Goal: Task Accomplishment & Management: Manage account settings

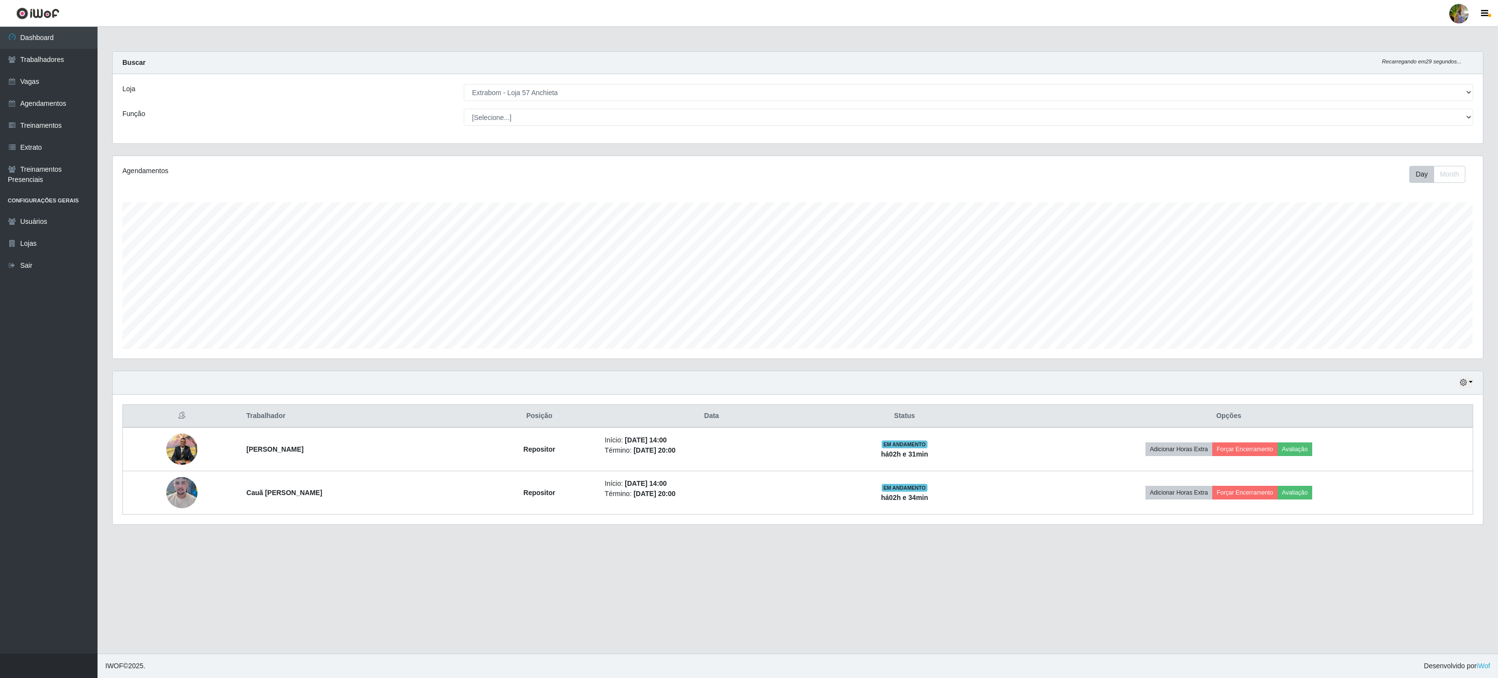
click at [533, 91] on select "[Selecione...] Atacado Vem - [GEOGRAPHIC_DATA] 30 Laranjeiras Velha Atacado Vem…" at bounding box center [968, 92] width 1009 height 17
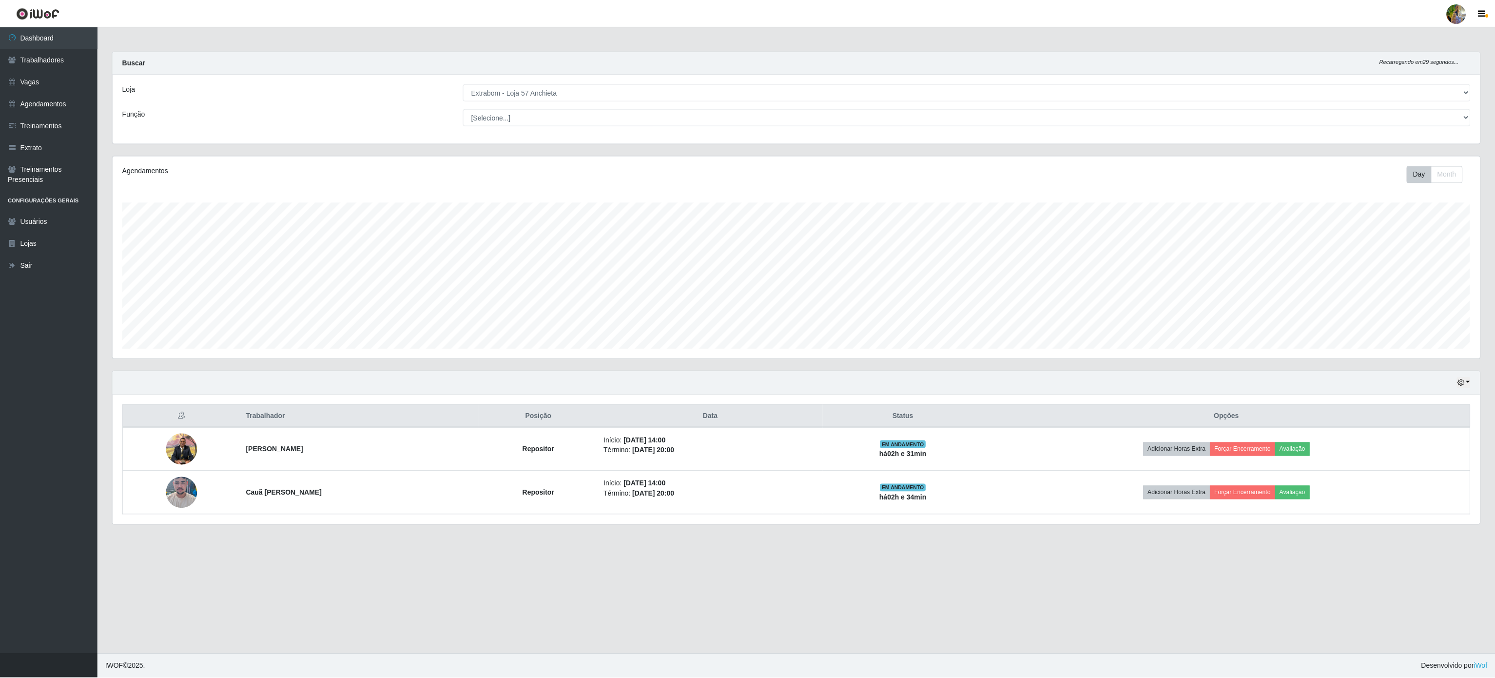
scroll to position [203, 1369]
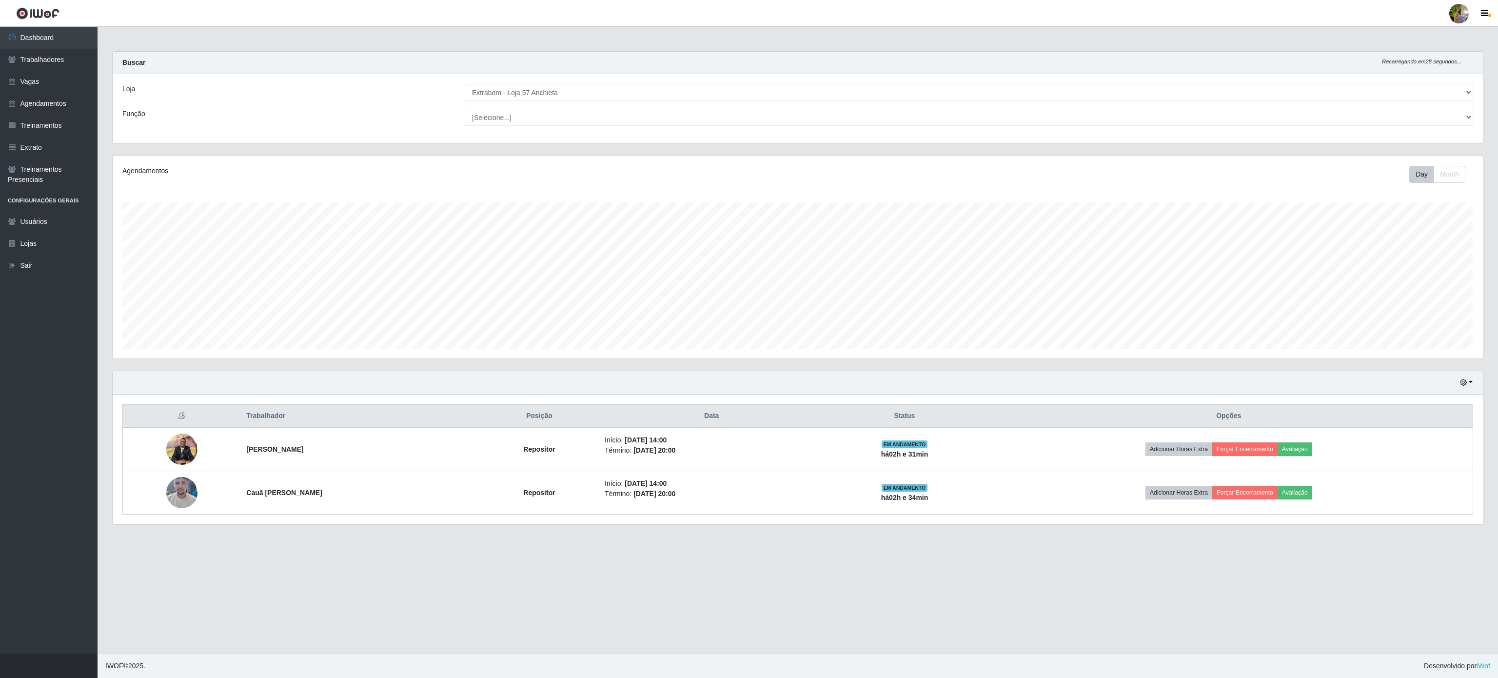
select select "495"
click at [464, 84] on select "[Selecione...] Atacado Vem - [GEOGRAPHIC_DATA] 30 Laranjeiras Velha Atacado Vem…" at bounding box center [968, 92] width 1009 height 17
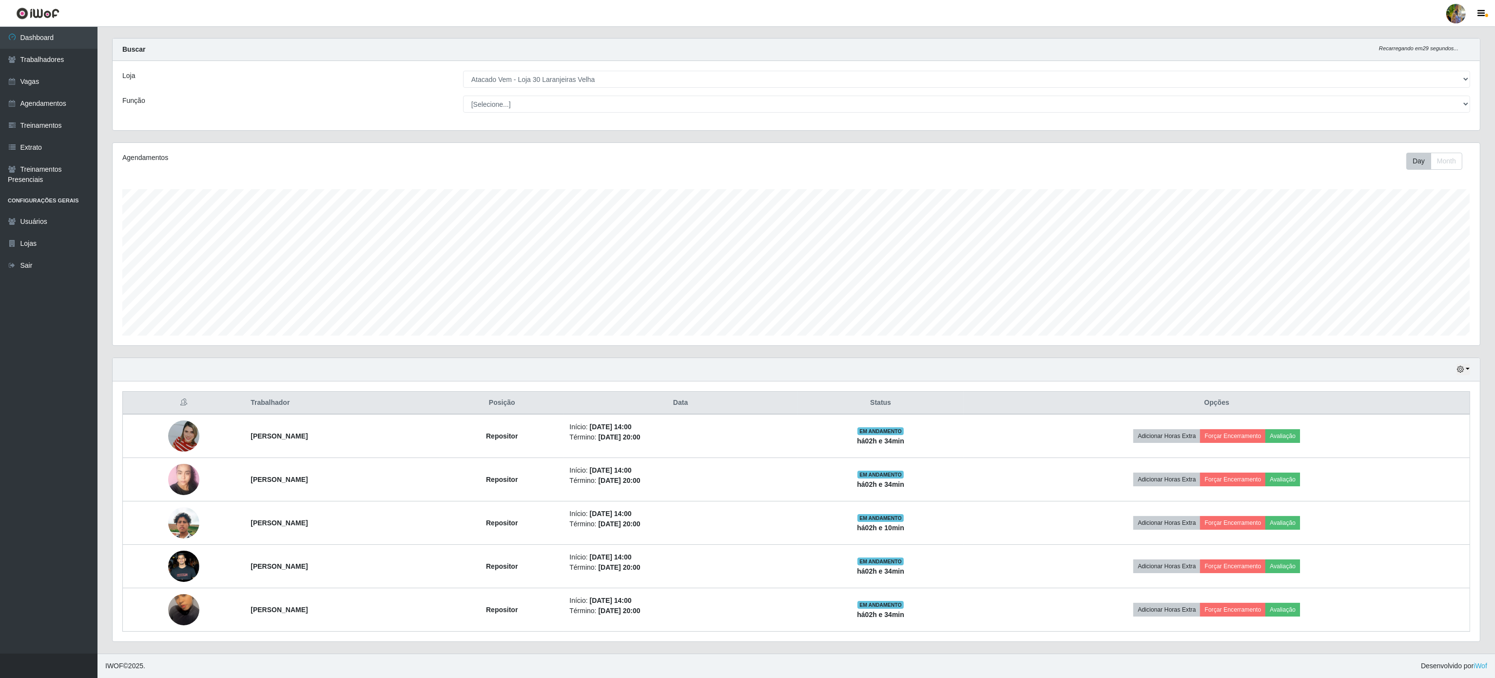
scroll to position [18, 0]
click at [54, 62] on link "Trabalhadores" at bounding box center [49, 60] width 98 height 22
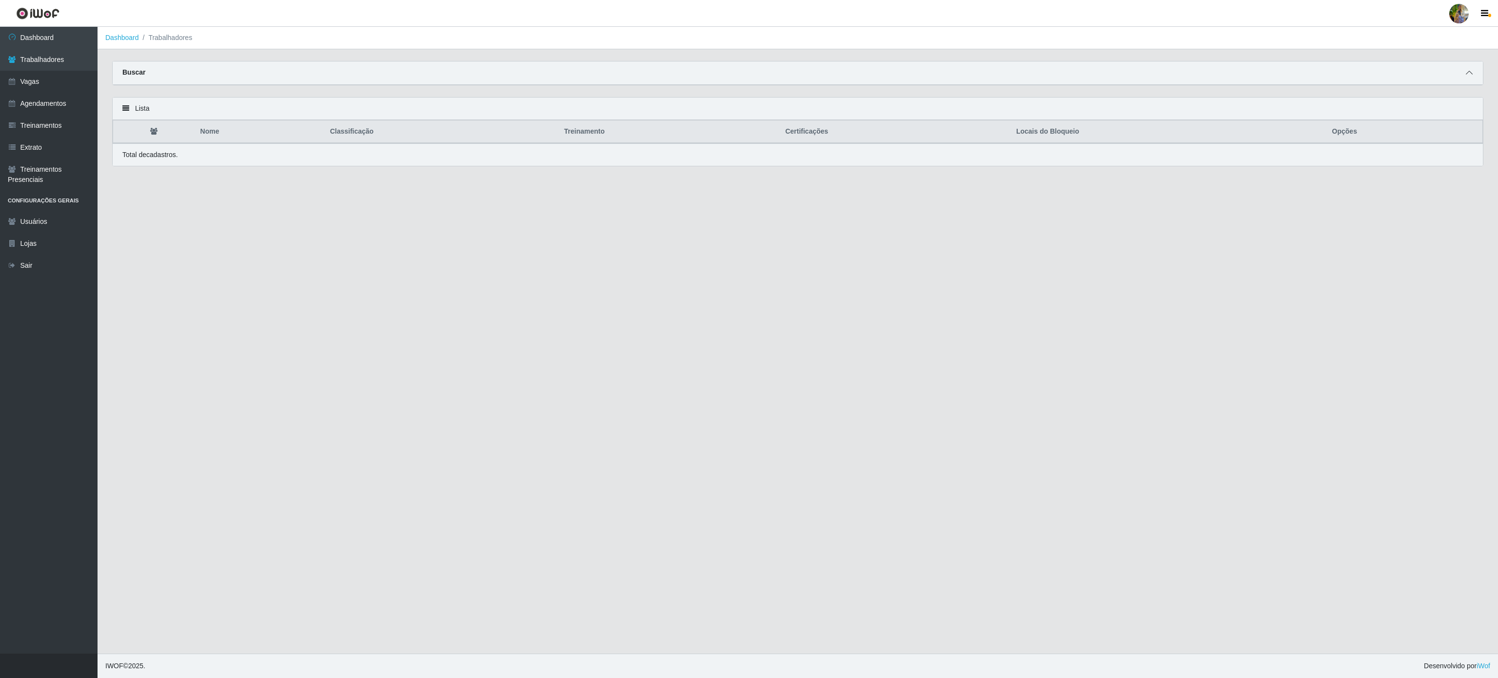
drag, startPoint x: 1463, startPoint y: 65, endPoint x: 1466, endPoint y: 78, distance: 12.8
click at [1463, 73] on div "Buscar" at bounding box center [798, 72] width 1370 height 23
click at [1468, 78] on span at bounding box center [1469, 72] width 12 height 11
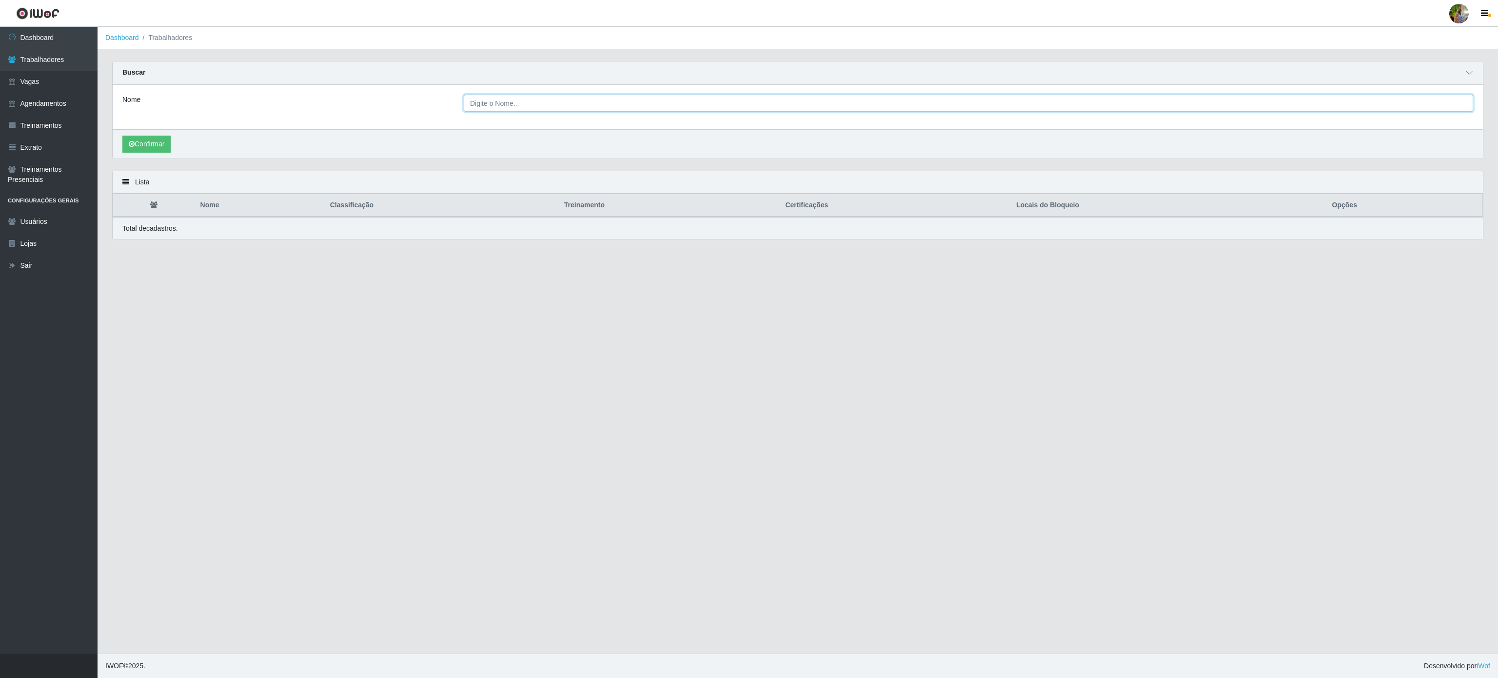
click at [711, 98] on input "Nome" at bounding box center [968, 103] width 1009 height 17
click at [122, 136] on button "Confirmar" at bounding box center [146, 144] width 48 height 17
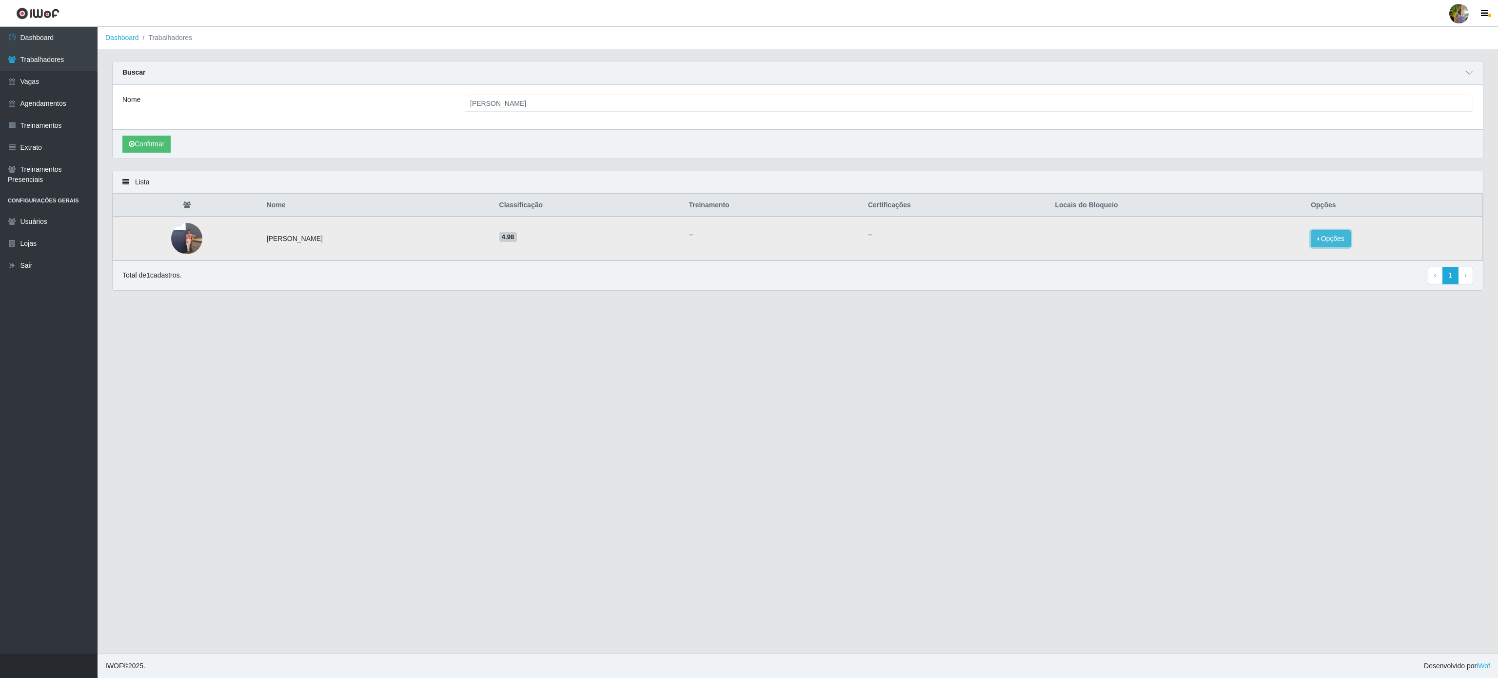
click at [1320, 239] on button "Opções" at bounding box center [1330, 238] width 40 height 17
click at [1290, 234] on button "Bloquear - Empresa" at bounding box center [1269, 227] width 78 height 20
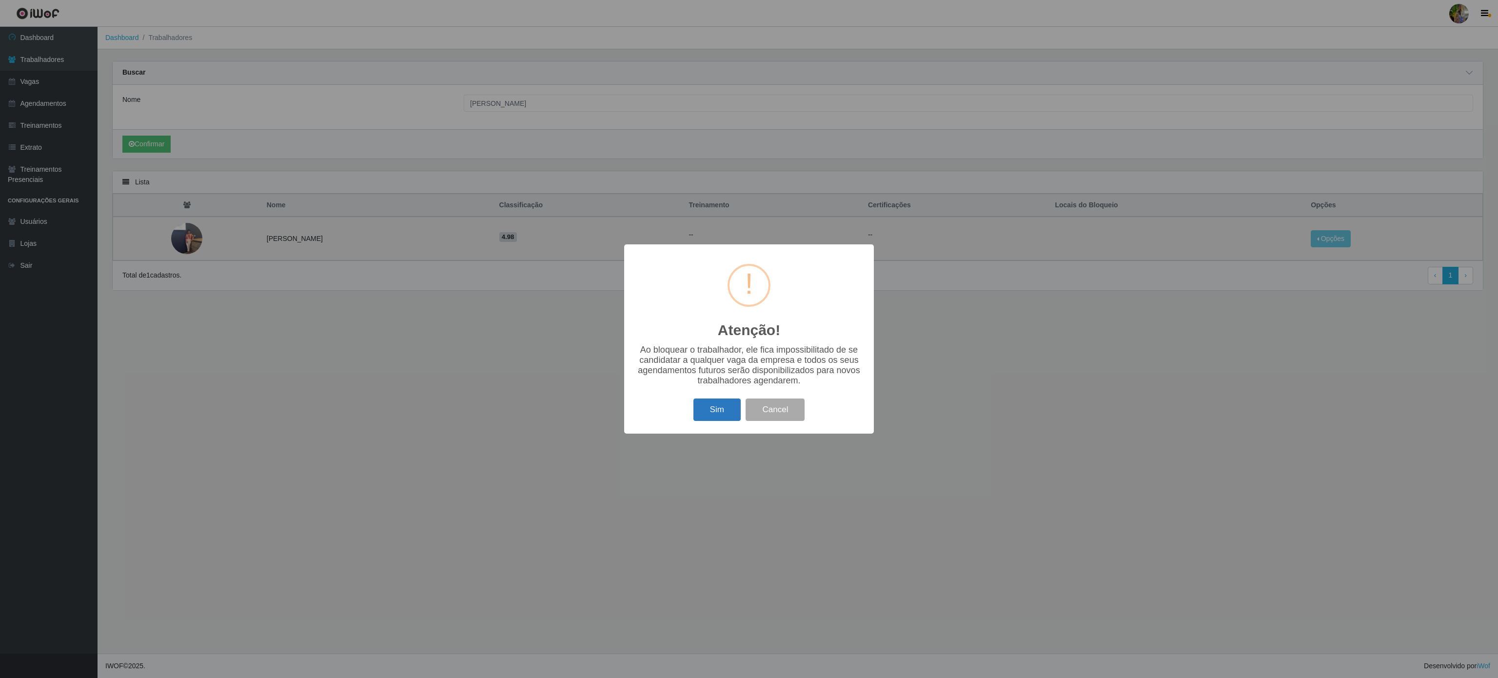
click at [719, 406] on button "Sim" at bounding box center [716, 409] width 47 height 23
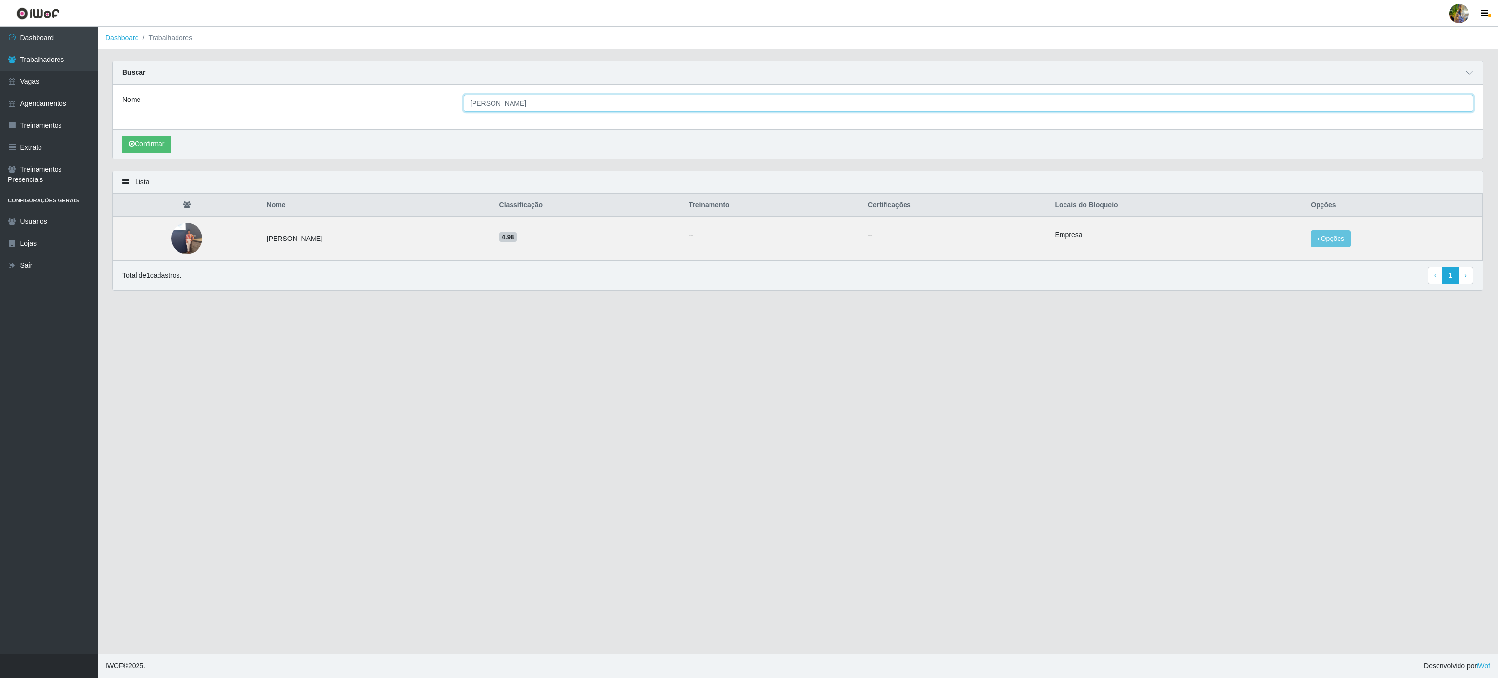
click at [671, 112] on input "[PERSON_NAME]" at bounding box center [968, 103] width 1009 height 17
drag, startPoint x: 671, startPoint y: 113, endPoint x: 306, endPoint y: 67, distance: 368.5
click at [306, 67] on div "Buscar Nome [PERSON_NAME] Confirmar" at bounding box center [797, 110] width 1371 height 98
type input "[PERSON_NAME]"
click at [122, 136] on button "Confirmar" at bounding box center [146, 144] width 48 height 17
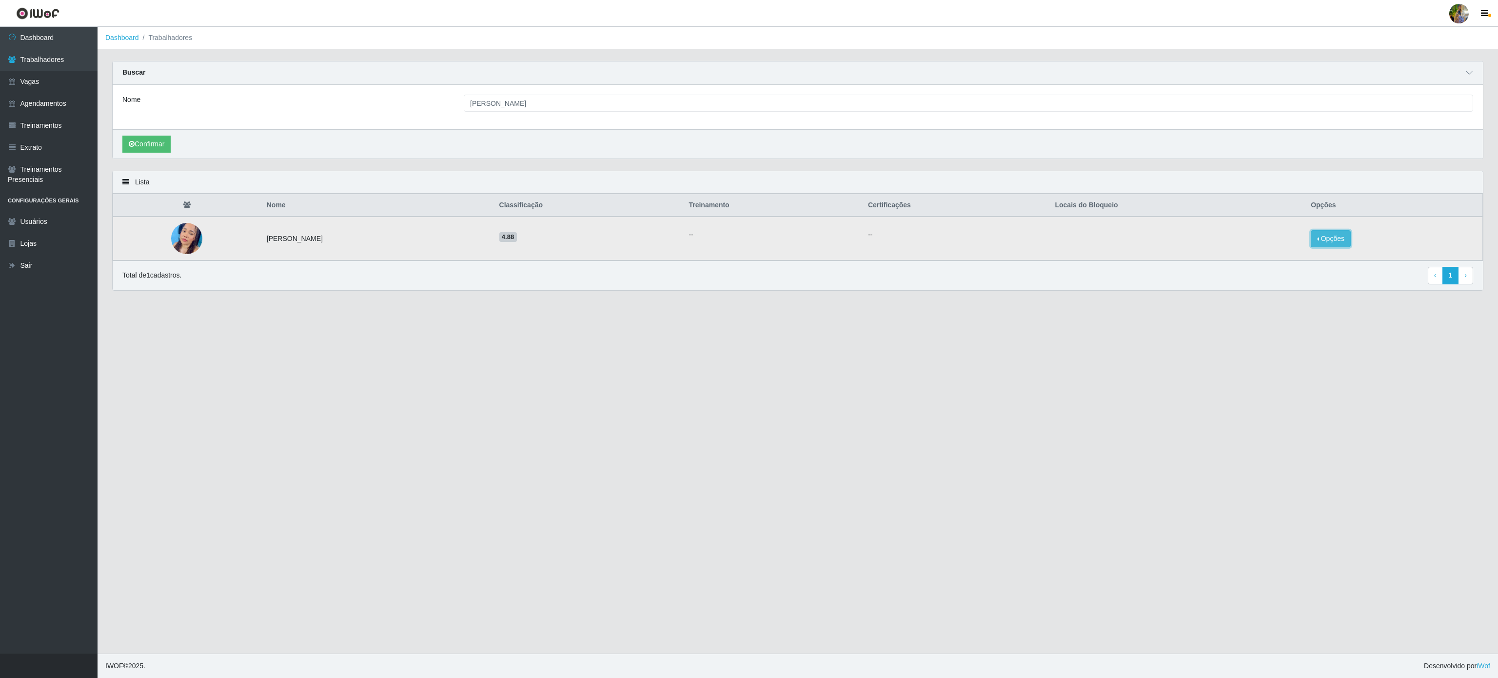
click at [1336, 242] on button "Opções" at bounding box center [1330, 238] width 40 height 17
click at [1288, 231] on button "Bloquear - Empresa" at bounding box center [1269, 227] width 78 height 20
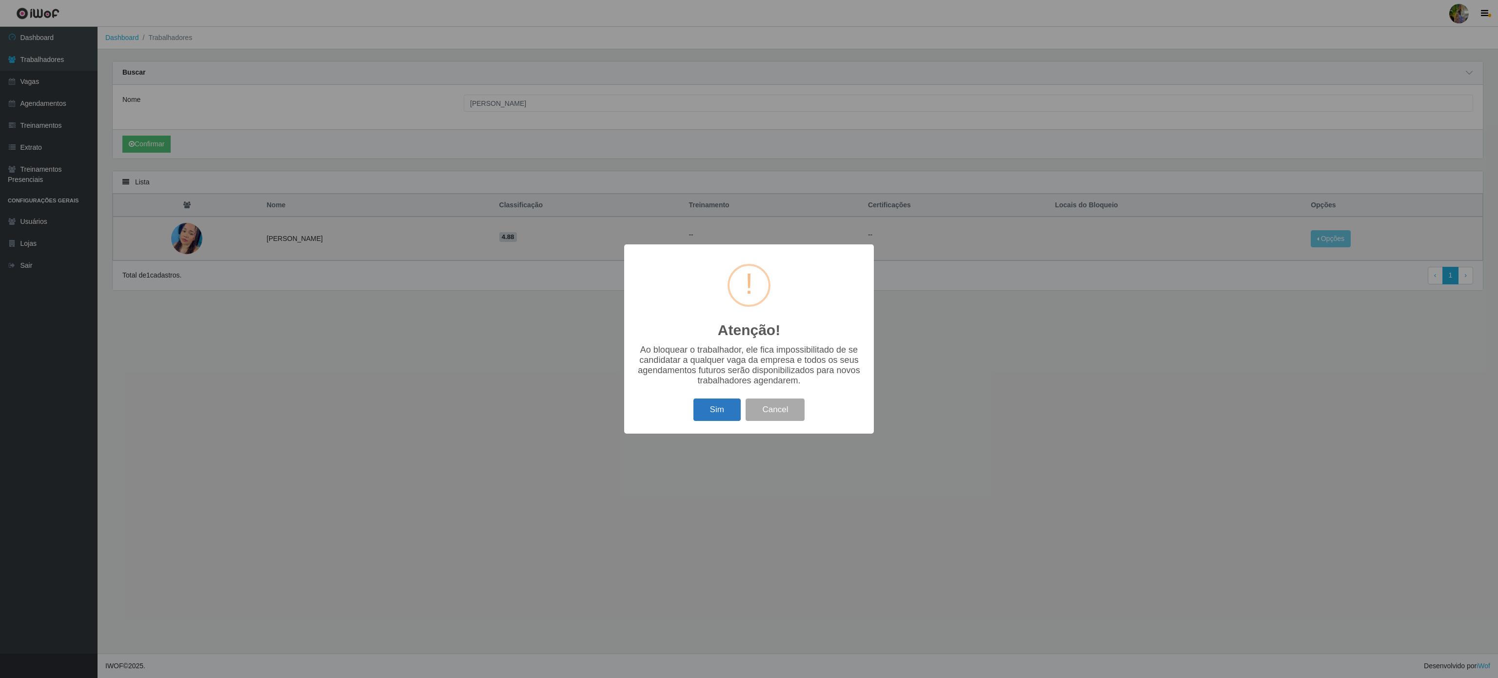
click at [709, 412] on button "Sim" at bounding box center [716, 409] width 47 height 23
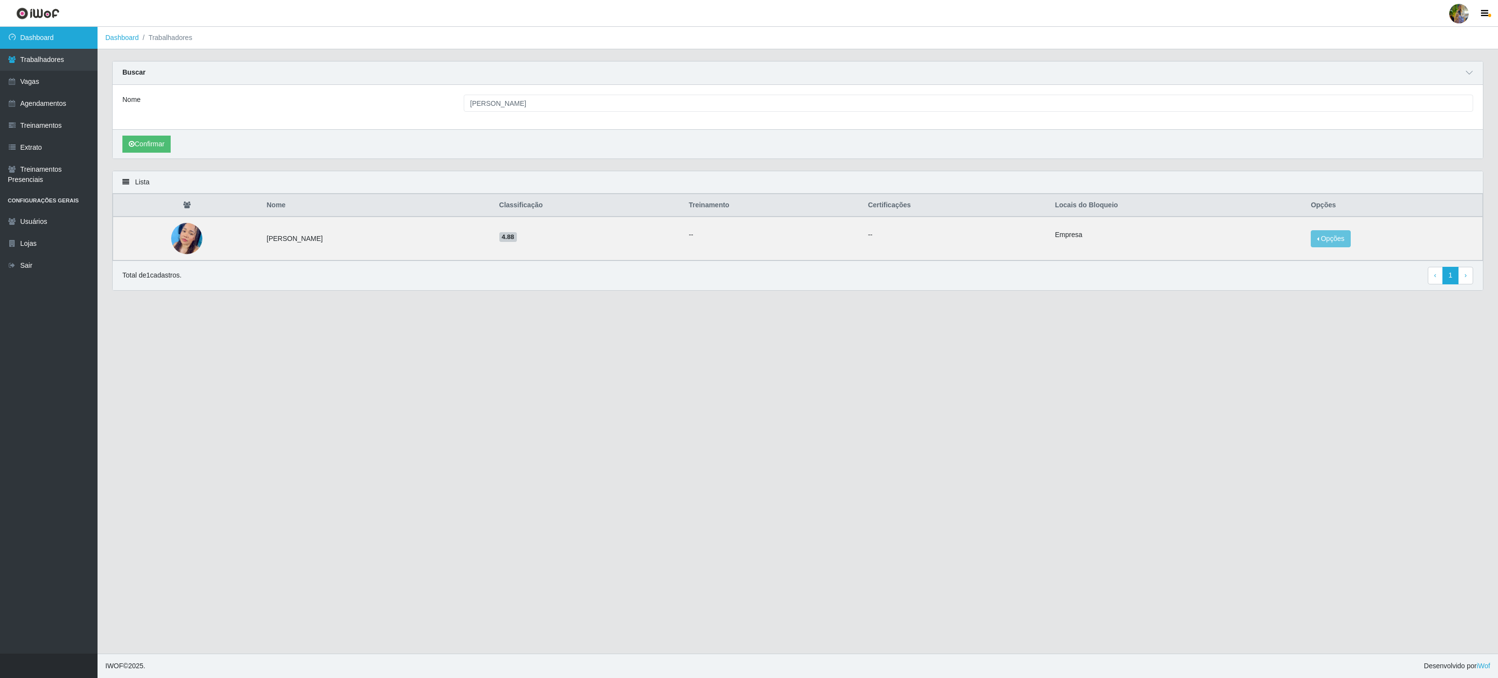
click at [58, 42] on link "Dashboard" at bounding box center [49, 38] width 98 height 22
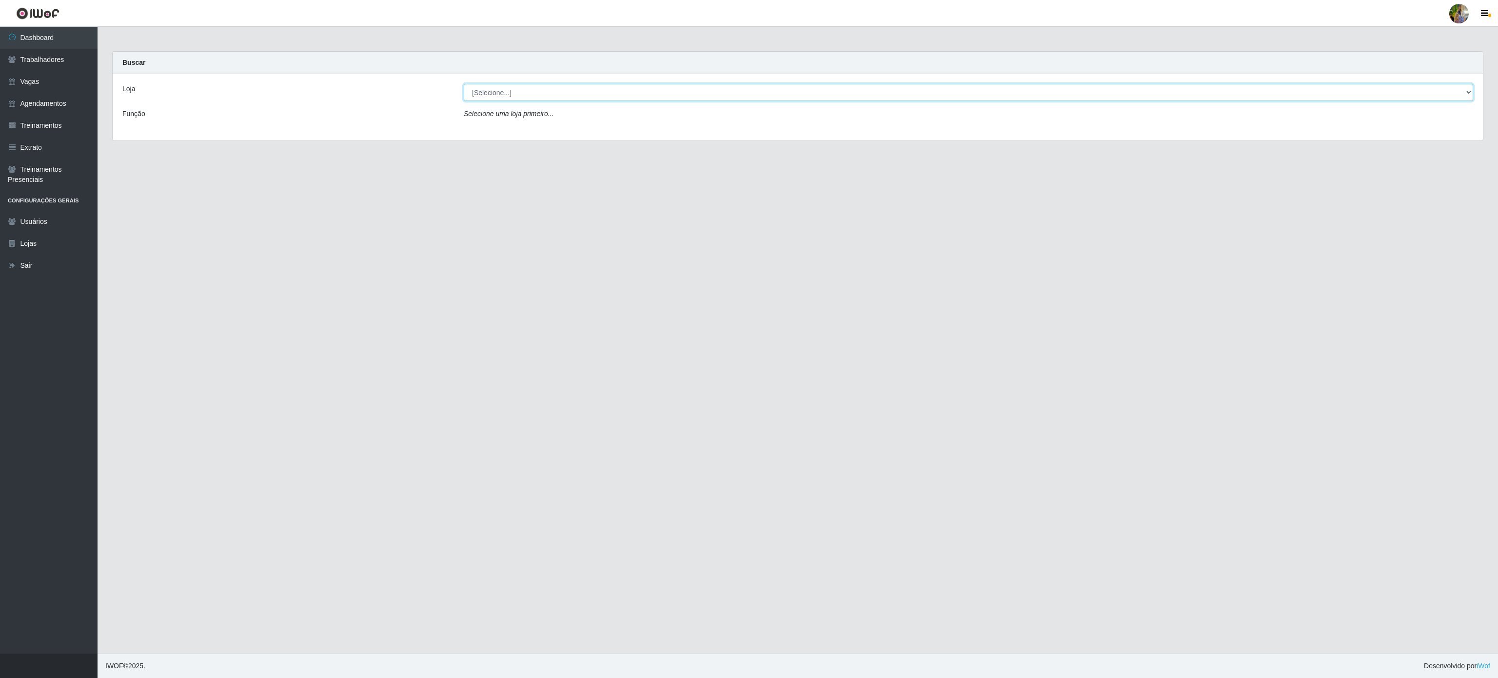
click at [636, 94] on select "[Selecione...] Atacado Vem - [GEOGRAPHIC_DATA] 30 Laranjeiras Velha Atacado Vem…" at bounding box center [968, 92] width 1009 height 17
click at [464, 84] on select "[Selecione...] Atacado Vem - [GEOGRAPHIC_DATA] 30 Laranjeiras Velha Atacado Vem…" at bounding box center [968, 92] width 1009 height 17
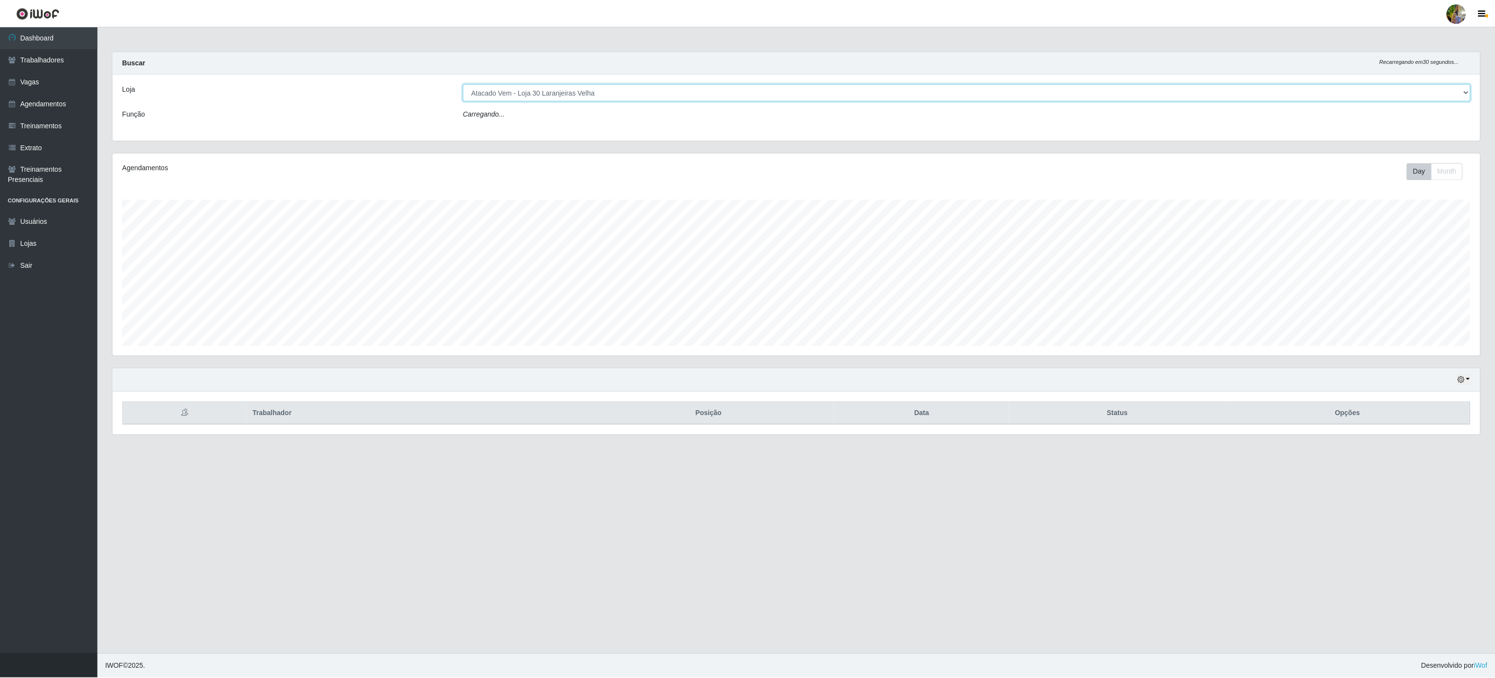
scroll to position [203, 1366]
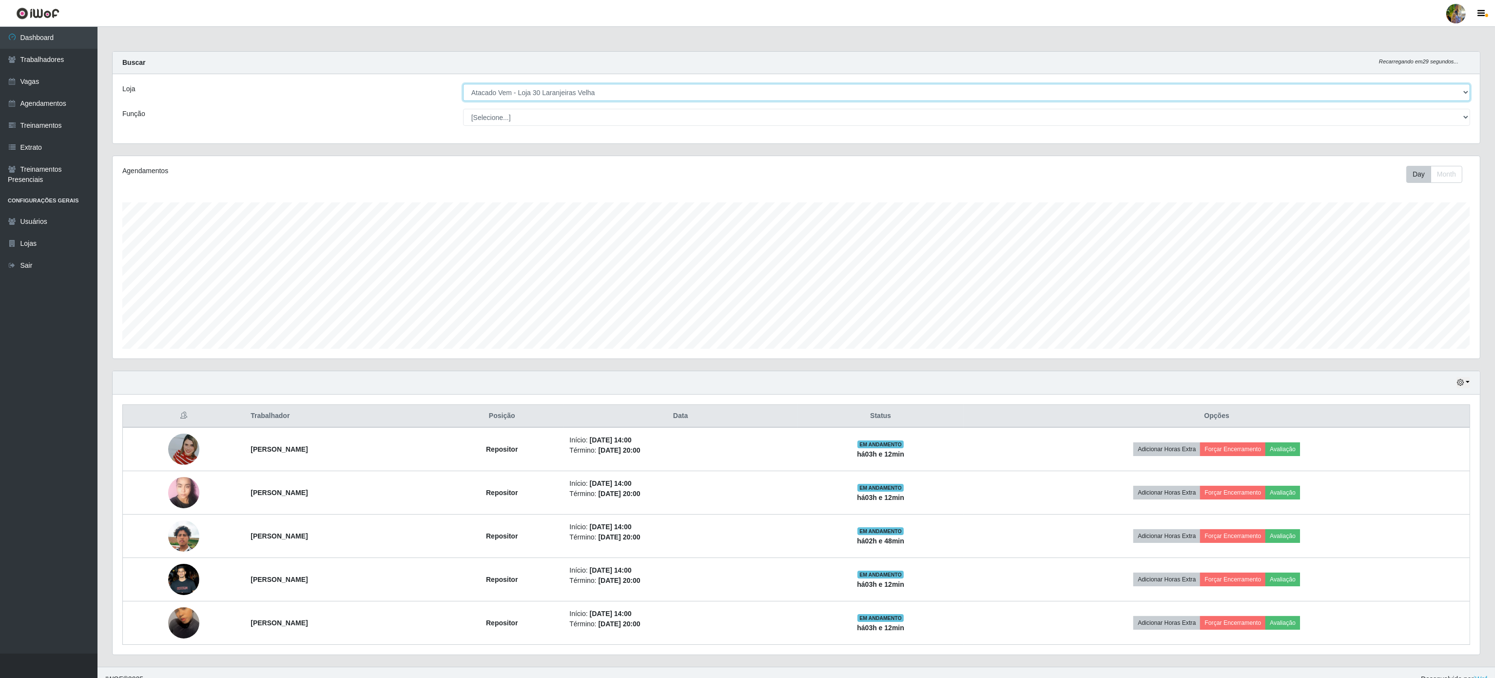
click at [619, 94] on select "[Selecione...] Atacado Vem - [GEOGRAPHIC_DATA] 30 Laranjeiras Velha Atacado Vem…" at bounding box center [966, 92] width 1007 height 17
click at [433, 97] on div "Loja" at bounding box center [285, 92] width 341 height 17
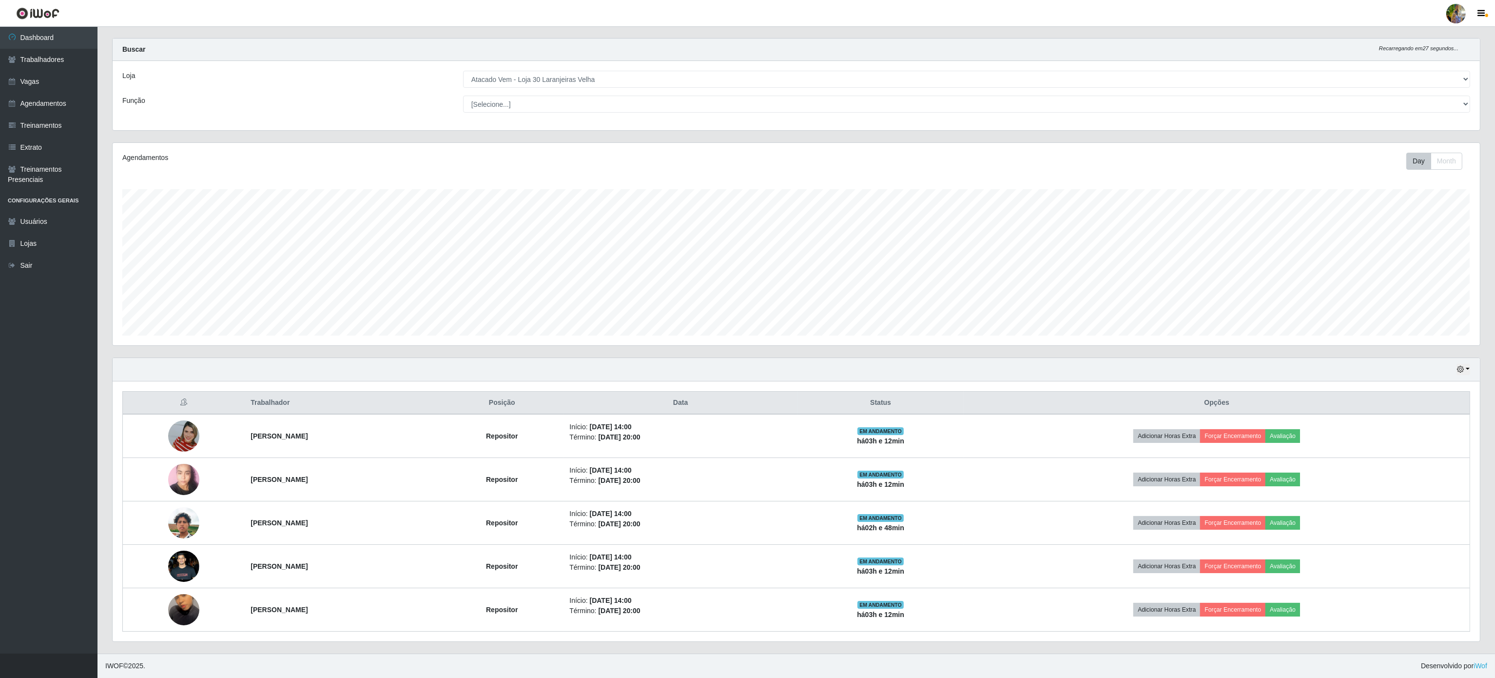
scroll to position [18, 0]
click at [558, 75] on select "[Selecione...] Atacado Vem - [GEOGRAPHIC_DATA] 30 Laranjeiras Velha Atacado Vem…" at bounding box center [966, 79] width 1007 height 17
click at [464, 84] on select "[Selecione...] Atacado Vem - [GEOGRAPHIC_DATA] 30 Laranjeiras Velha Atacado Vem…" at bounding box center [966, 79] width 1007 height 17
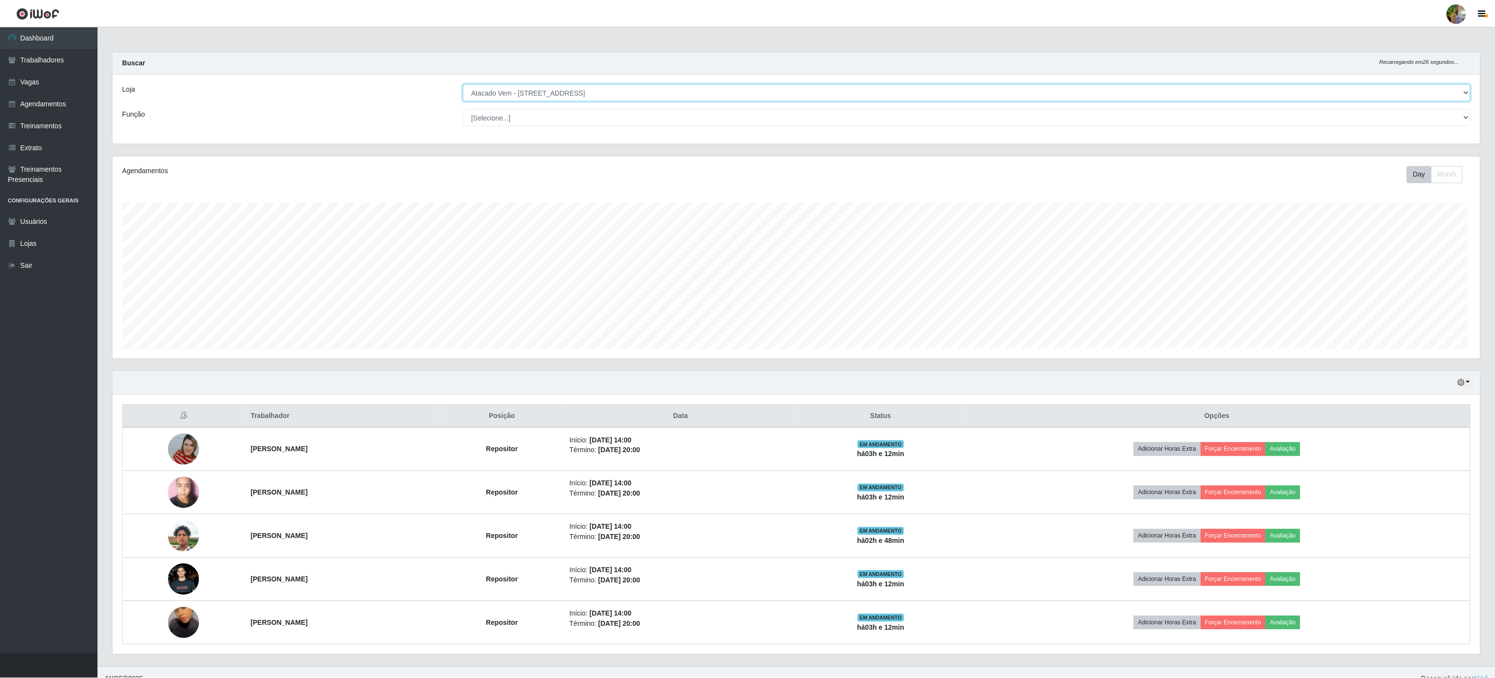
scroll to position [203, 1369]
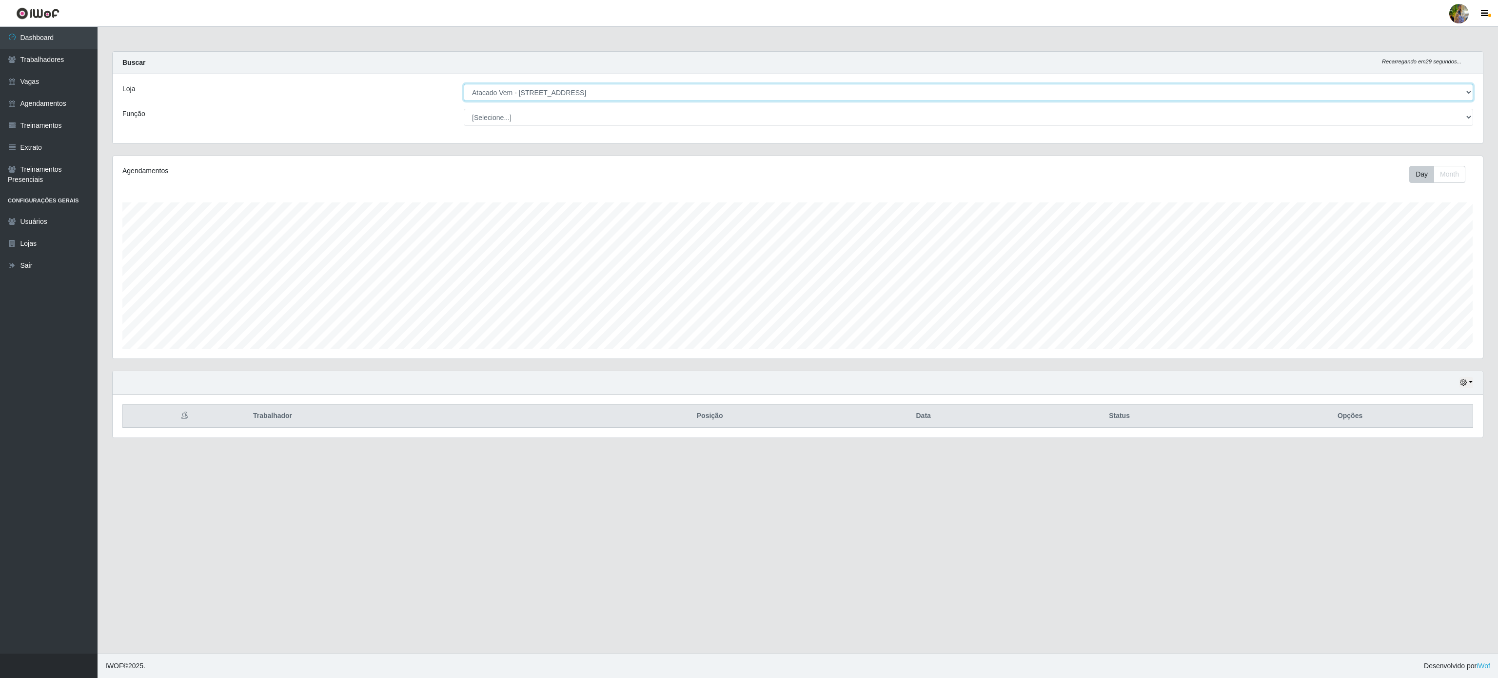
click at [581, 92] on select "[Selecione...] Atacado Vem - [GEOGRAPHIC_DATA] 30 Laranjeiras Velha Atacado Vem…" at bounding box center [968, 92] width 1009 height 17
click at [464, 84] on select "[Selecione...] Atacado Vem - [GEOGRAPHIC_DATA] 30 Laranjeiras Velha Atacado Vem…" at bounding box center [968, 92] width 1009 height 17
click at [583, 95] on select "[Selecione...] Atacado Vem - [GEOGRAPHIC_DATA] 30 Laranjeiras Velha Atacado Vem…" at bounding box center [968, 92] width 1009 height 17
click at [464, 84] on select "[Selecione...] Atacado Vem - [GEOGRAPHIC_DATA] 30 Laranjeiras Velha Atacado Vem…" at bounding box center [968, 92] width 1009 height 17
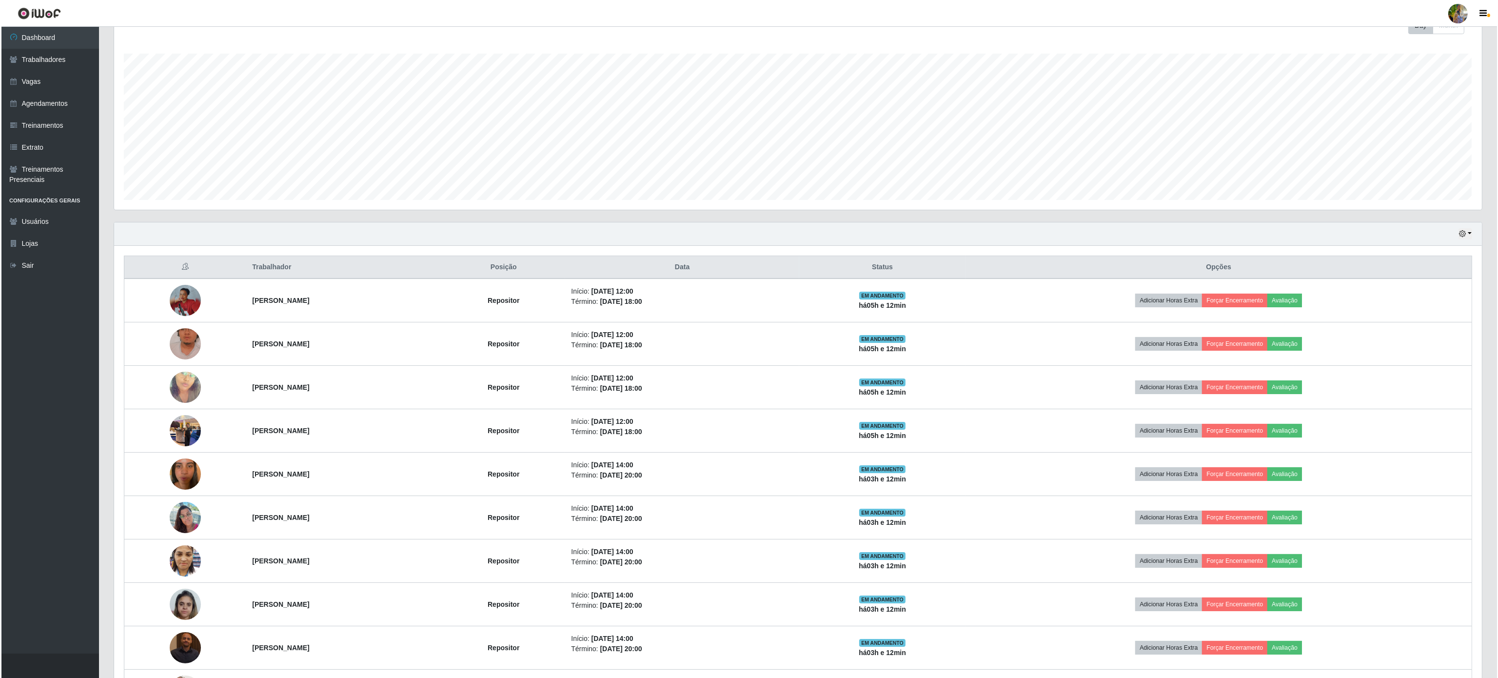
scroll to position [0, 0]
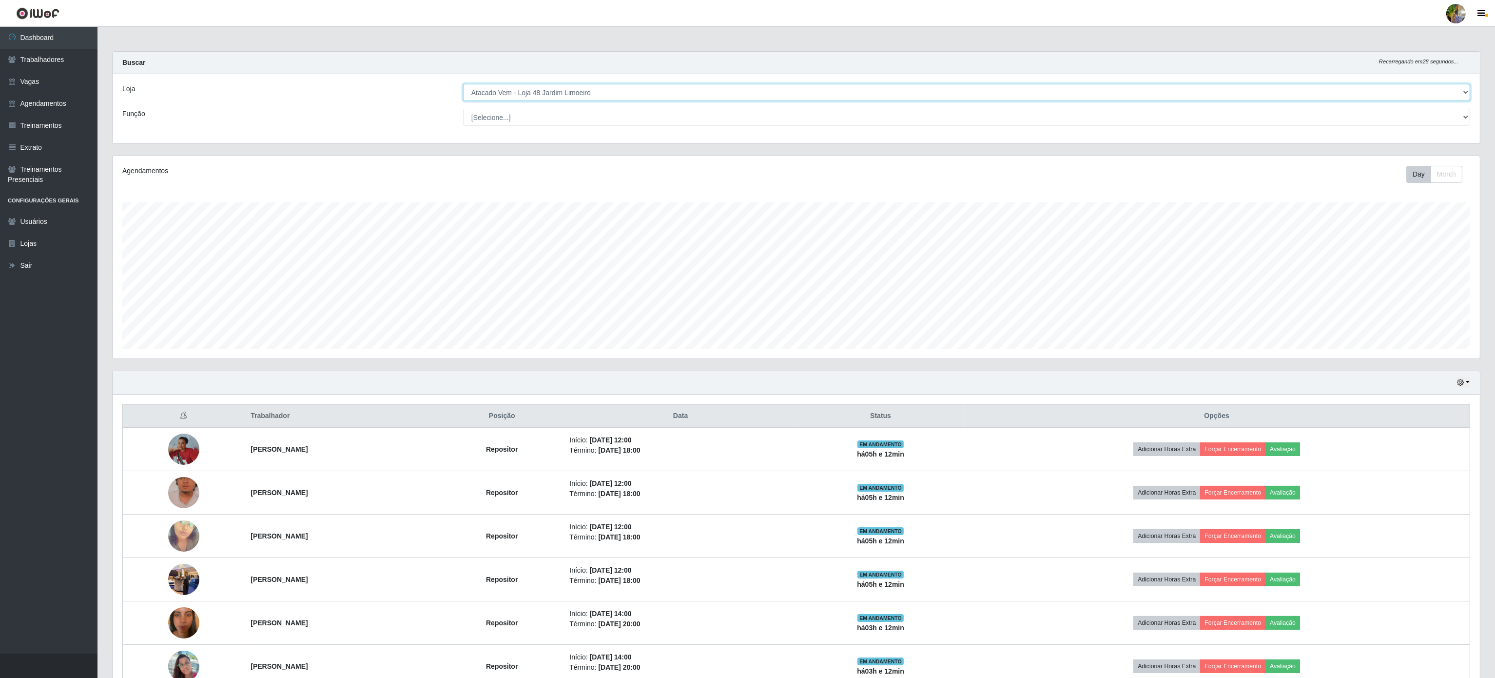
click at [581, 92] on select "[Selecione...] Atacado Vem - [GEOGRAPHIC_DATA] 30 Laranjeiras Velha Atacado Vem…" at bounding box center [966, 92] width 1007 height 17
click at [464, 84] on select "[Selecione...] Atacado Vem - [GEOGRAPHIC_DATA] 30 Laranjeiras Velha Atacado Vem…" at bounding box center [966, 92] width 1007 height 17
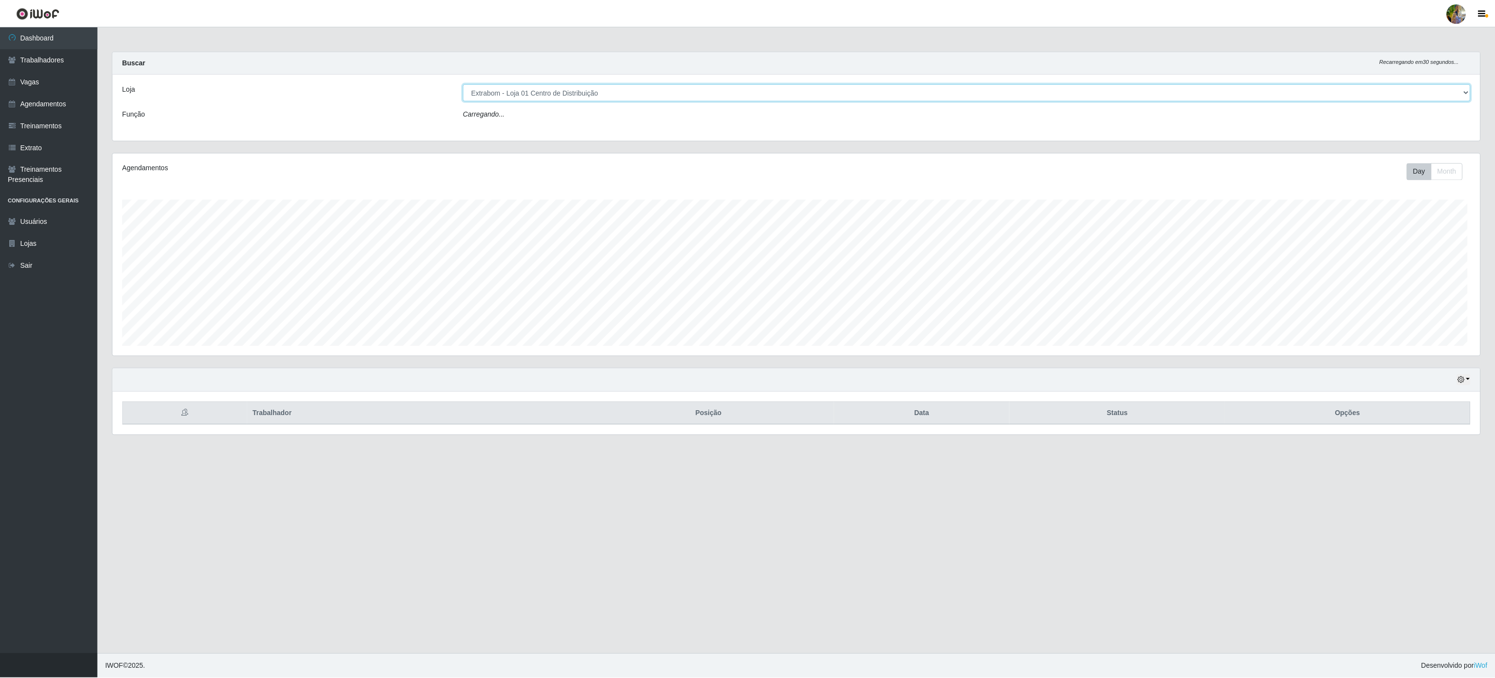
scroll to position [203, 1369]
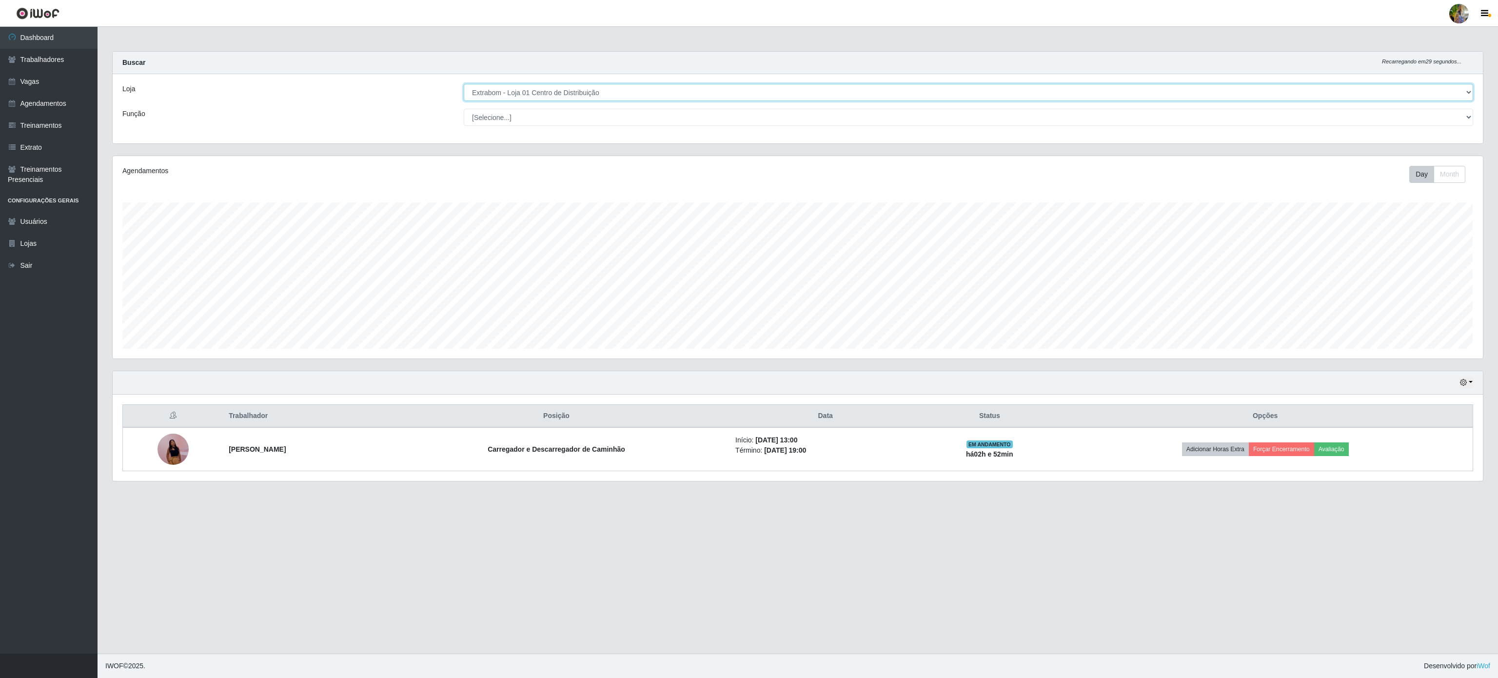
click at [606, 95] on select "[Selecione...] Atacado Vem - [GEOGRAPHIC_DATA] 30 Laranjeiras Velha Atacado Vem…" at bounding box center [968, 92] width 1009 height 17
click at [464, 84] on select "[Selecione...] Atacado Vem - [GEOGRAPHIC_DATA] 30 Laranjeiras Velha Atacado Vem…" at bounding box center [968, 92] width 1009 height 17
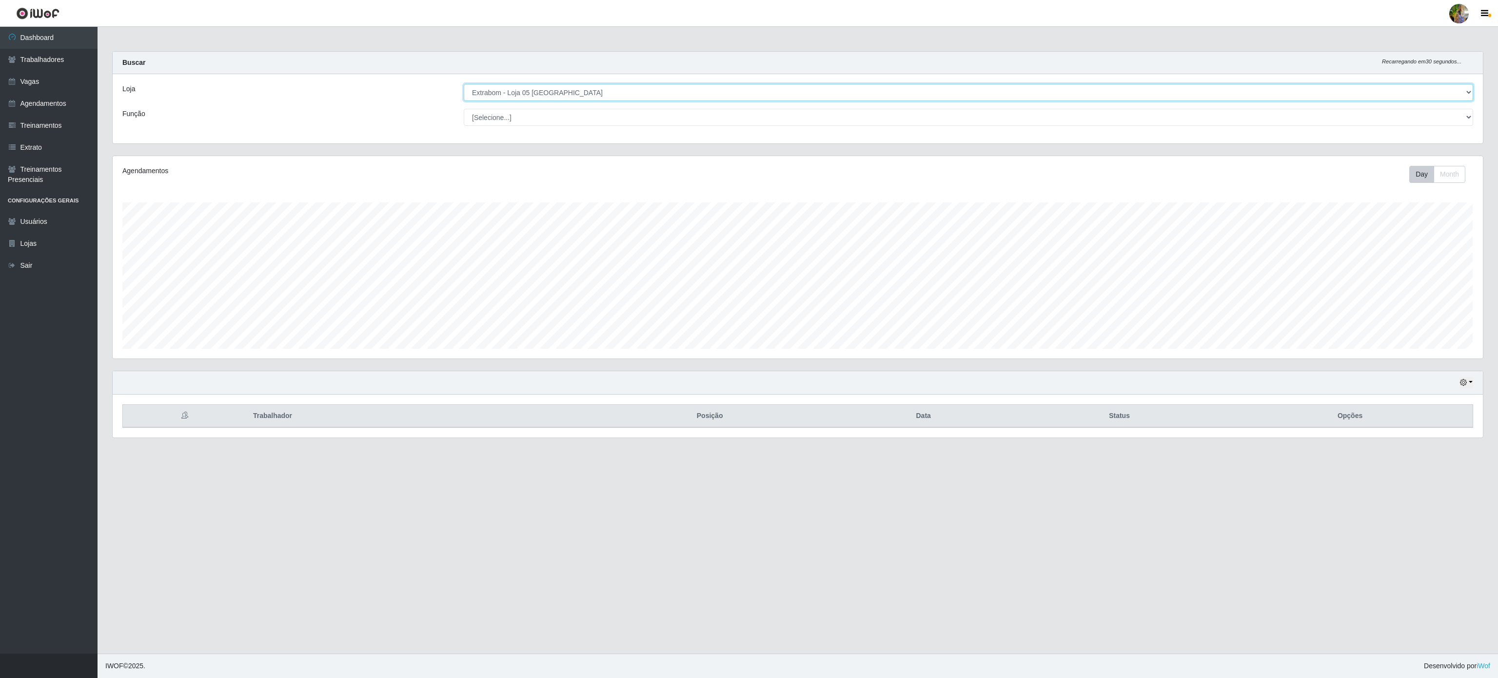
scroll to position [487308, 486144]
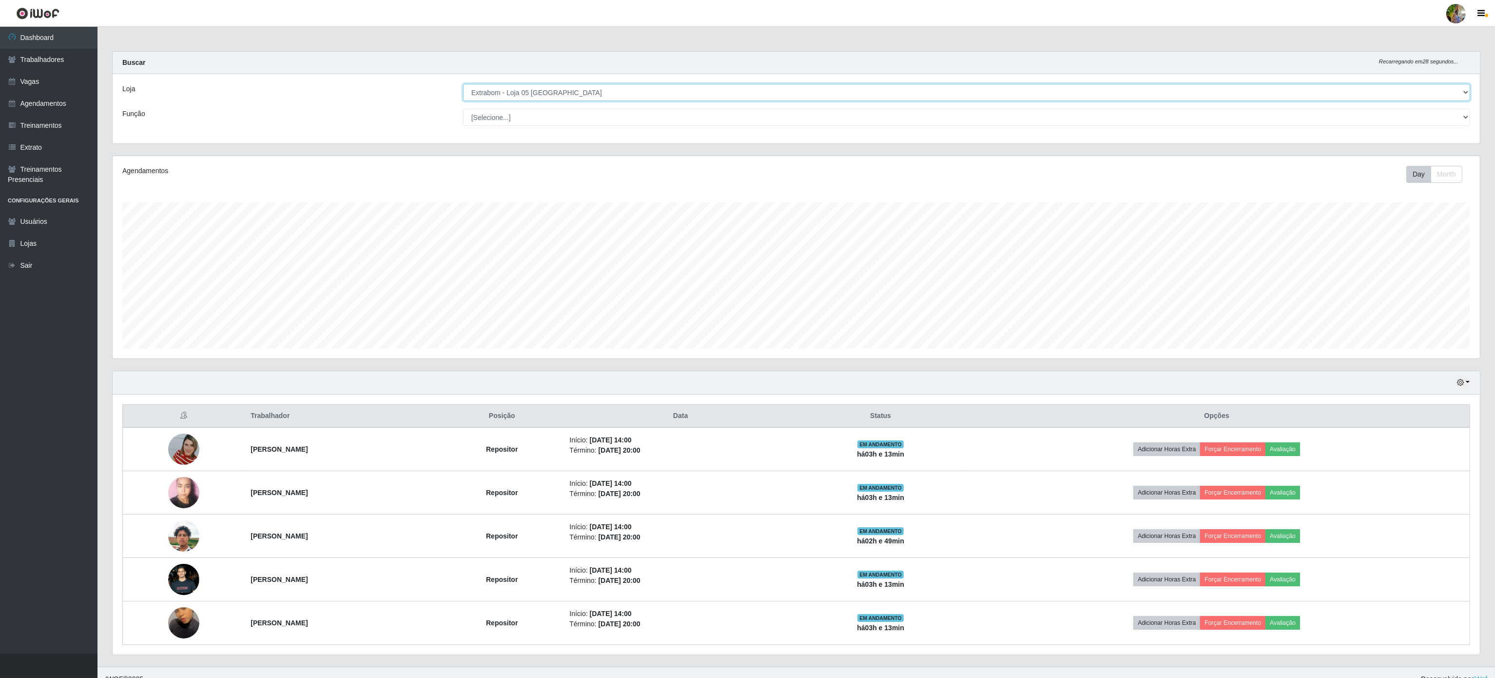
click at [653, 87] on select "[Selecione...] Atacado Vem - [GEOGRAPHIC_DATA] 30 Laranjeiras Velha Atacado Vem…" at bounding box center [966, 92] width 1007 height 17
click at [464, 84] on select "[Selecione...] Atacado Vem - [GEOGRAPHIC_DATA] 30 Laranjeiras Velha Atacado Vem…" at bounding box center [966, 92] width 1007 height 17
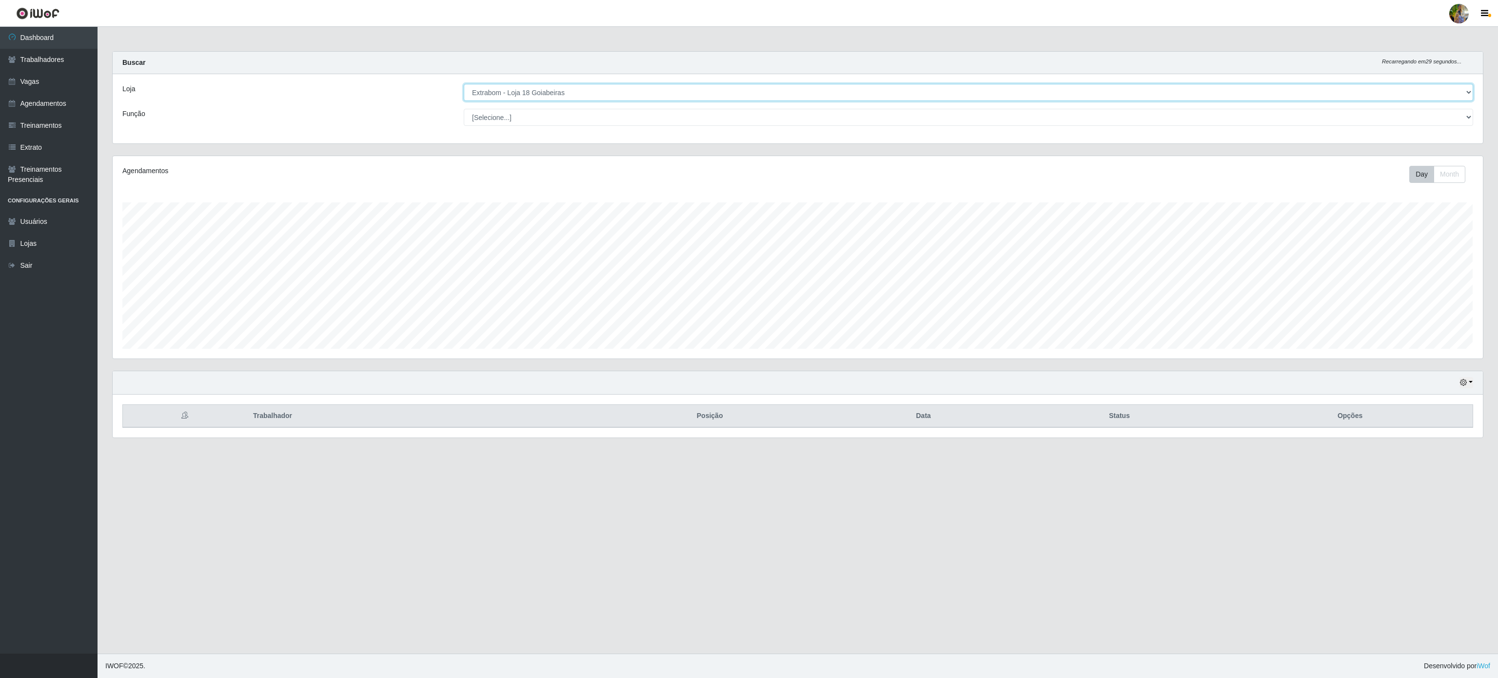
click at [624, 95] on select "[Selecione...] Atacado Vem - [GEOGRAPHIC_DATA] 30 Laranjeiras Velha Atacado Vem…" at bounding box center [968, 92] width 1009 height 17
click at [464, 84] on select "[Selecione...] Atacado Vem - [GEOGRAPHIC_DATA] 30 Laranjeiras Velha Atacado Vem…" at bounding box center [968, 92] width 1009 height 17
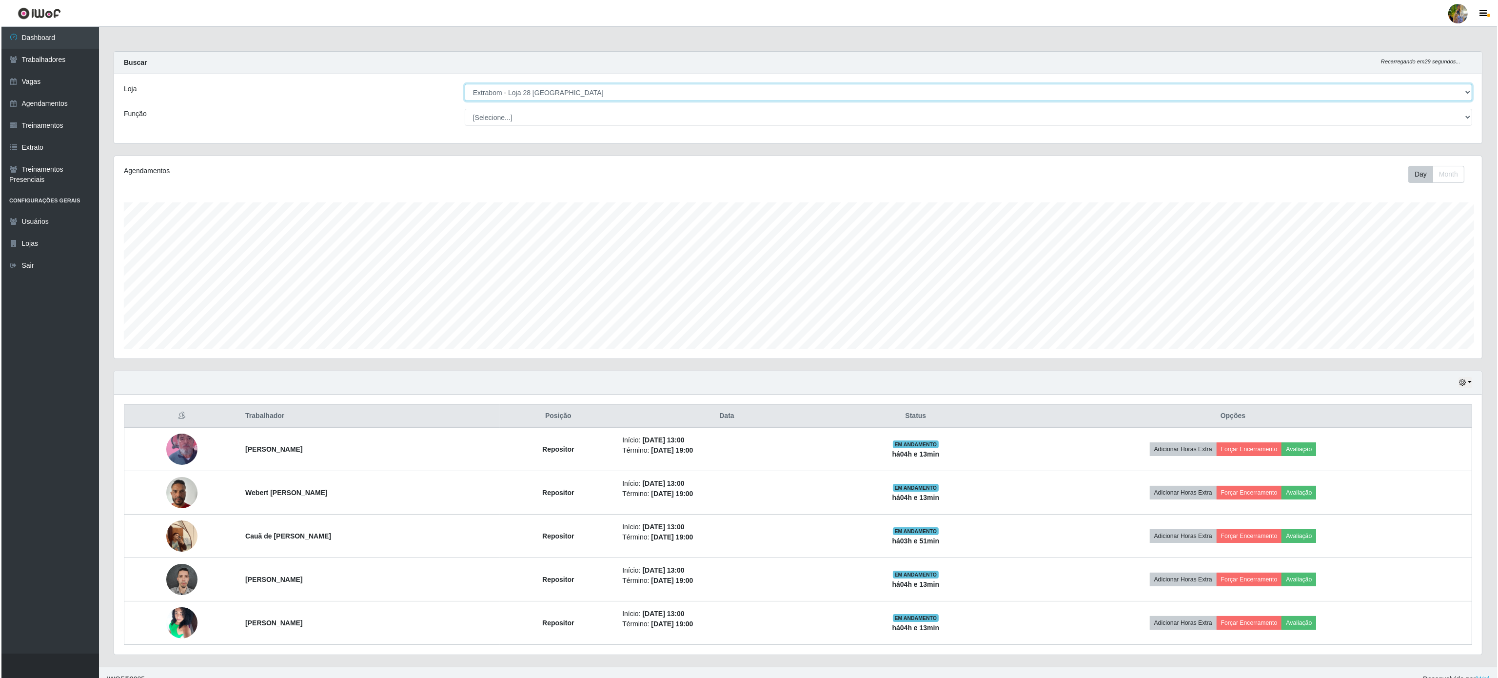
scroll to position [487308, 486144]
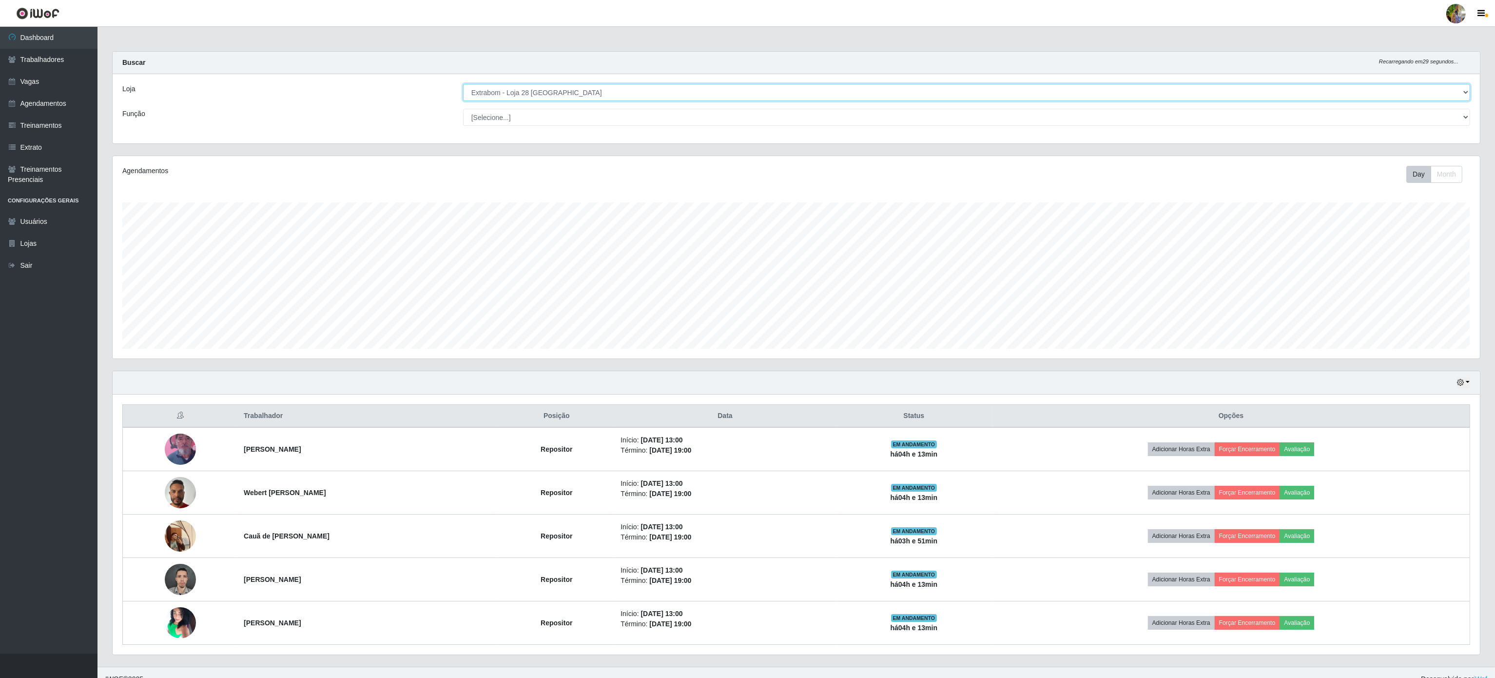
click at [618, 88] on select "[Selecione...] Atacado Vem - [GEOGRAPHIC_DATA] 30 Laranjeiras Velha Atacado Vem…" at bounding box center [966, 92] width 1007 height 17
select select "470"
click at [464, 84] on select "[Selecione...] Atacado Vem - [GEOGRAPHIC_DATA] 30 Laranjeiras Velha Atacado Vem…" at bounding box center [966, 92] width 1007 height 17
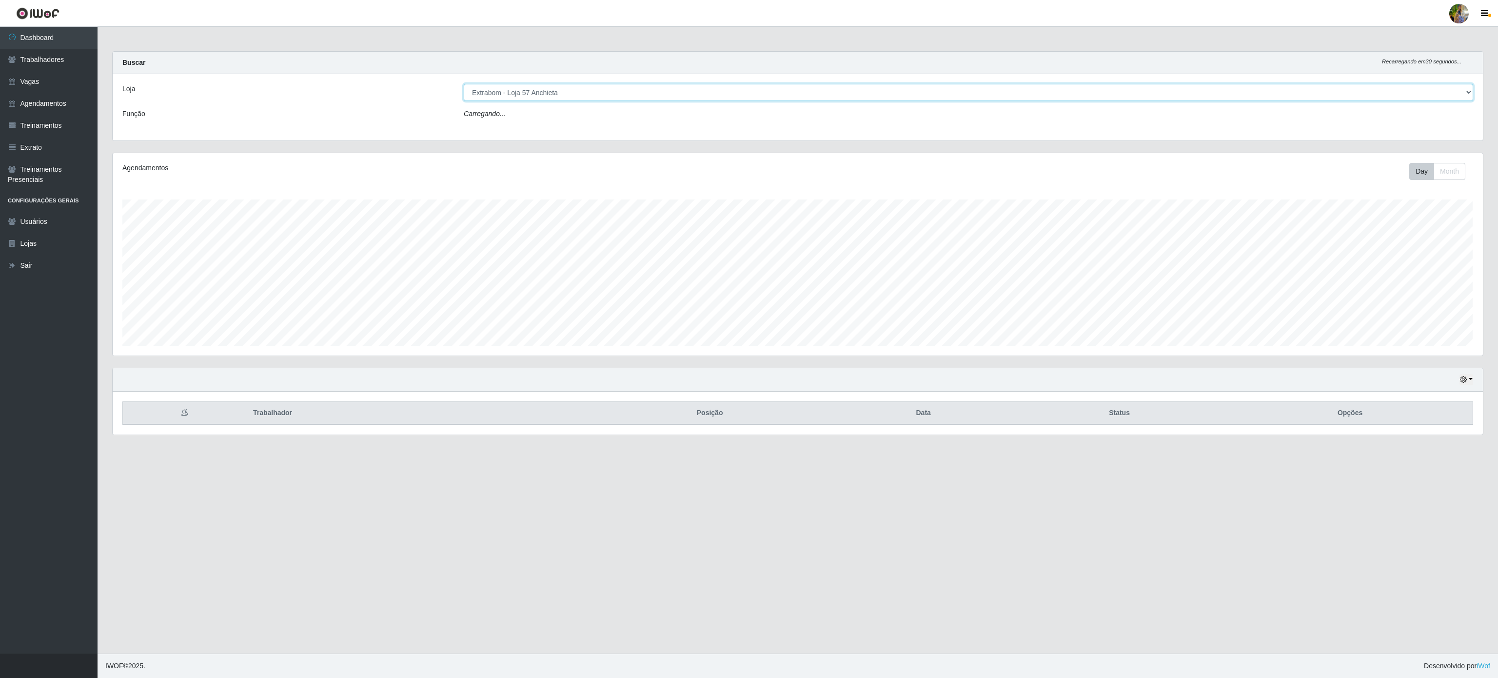
scroll to position [203, 1369]
